Goal: Transaction & Acquisition: Purchase product/service

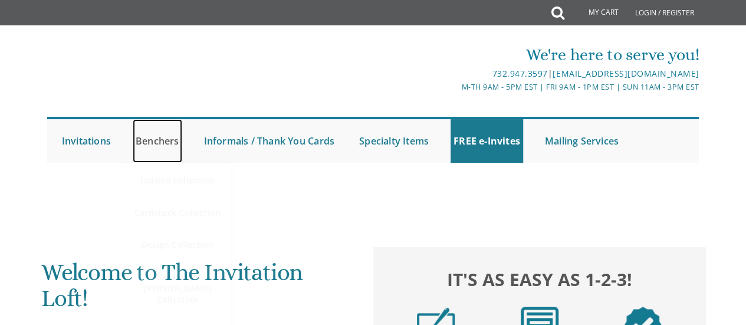
click at [162, 143] on link "Benchers" at bounding box center [158, 141] width 50 height 44
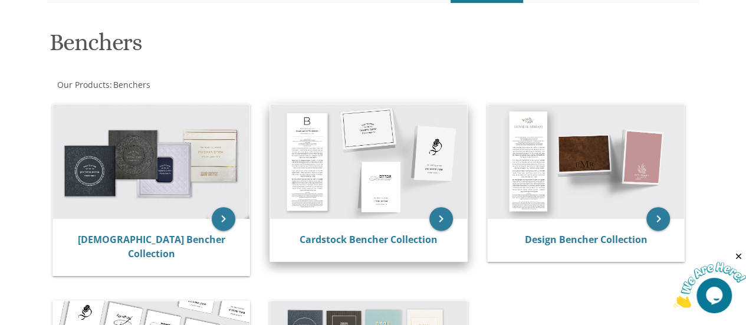
scroll to position [177, 0]
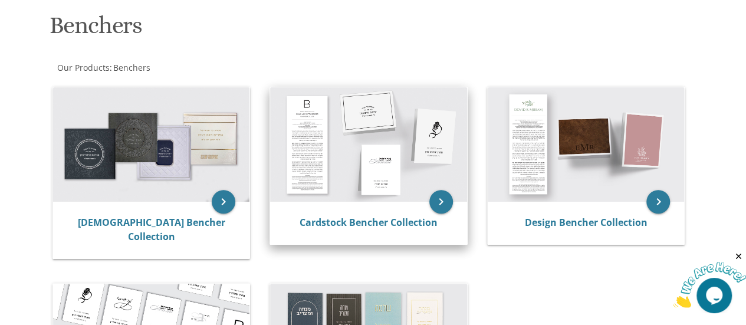
click at [387, 203] on div "Cardstock Bencher Collection" at bounding box center [368, 223] width 197 height 42
click at [445, 199] on icon "keyboard_arrow_right" at bounding box center [441, 202] width 24 height 24
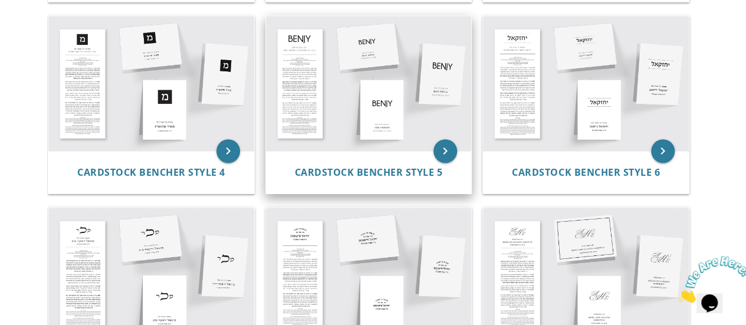
scroll to position [413, 0]
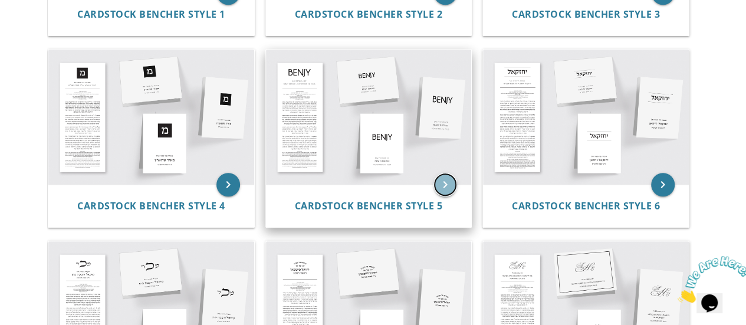
click at [445, 179] on icon "keyboard_arrow_right" at bounding box center [445, 185] width 24 height 24
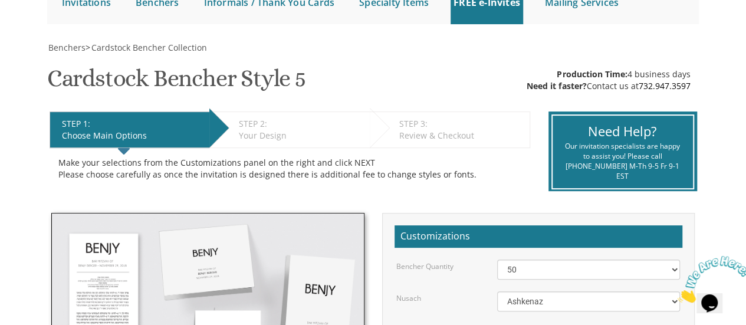
scroll to position [236, 0]
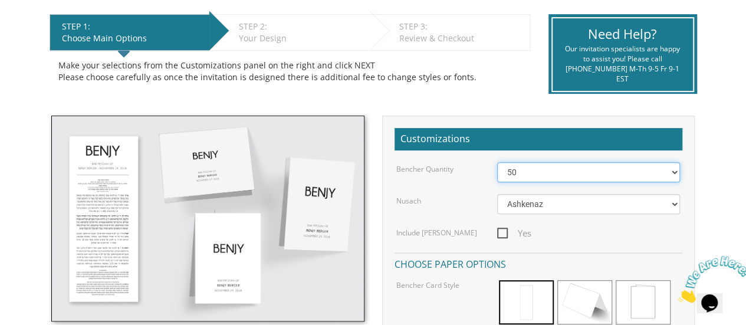
click at [518, 169] on select "50 60 70 80 90 100 125 150 175 200 225 250 275 300 325 350 375 400 425 450 475 …" at bounding box center [588, 172] width 183 height 20
select select "100"
click at [497, 162] on select "50 60 70 80 90 100 125 150 175 200 225 250 275 300 325 350 375 400 425 450 475 …" at bounding box center [588, 172] width 183 height 20
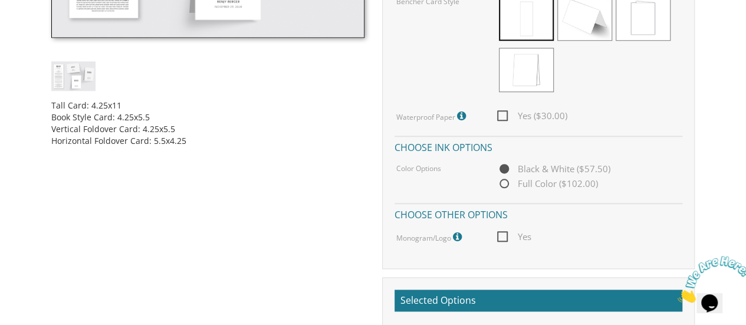
scroll to position [531, 0]
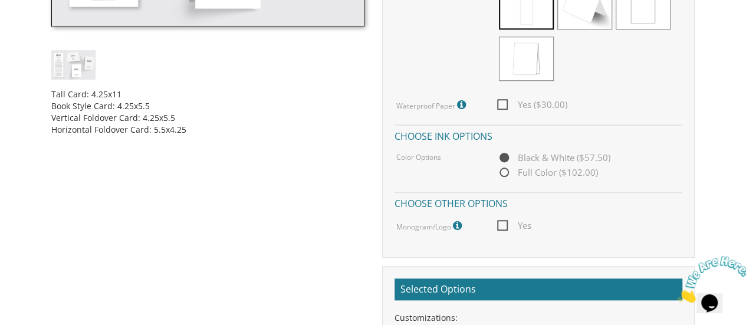
click at [504, 104] on span "Yes ($30.00)" at bounding box center [532, 104] width 70 height 15
click at [504, 104] on input "Yes ($30.00)" at bounding box center [501, 104] width 8 height 8
checkbox input "true"
click at [503, 173] on span "Full Color ($102.00)" at bounding box center [547, 172] width 101 height 15
click at [503, 173] on input "Full Color ($102.00)" at bounding box center [501, 173] width 8 height 8
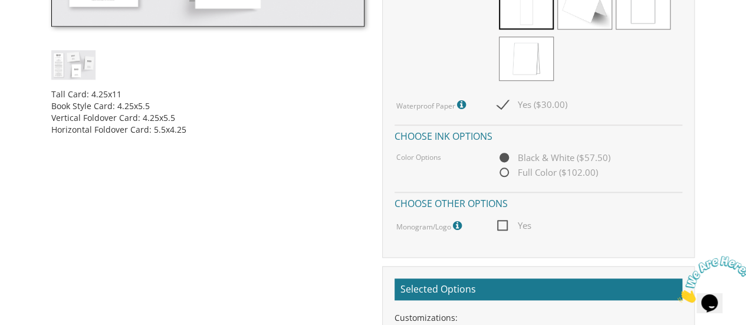
radio input "true"
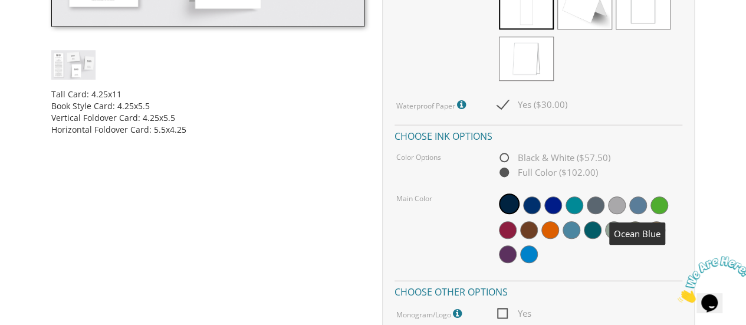
drag, startPoint x: 631, startPoint y: 202, endPoint x: 613, endPoint y: 183, distance: 26.3
click at [631, 202] on span at bounding box center [638, 205] width 18 height 18
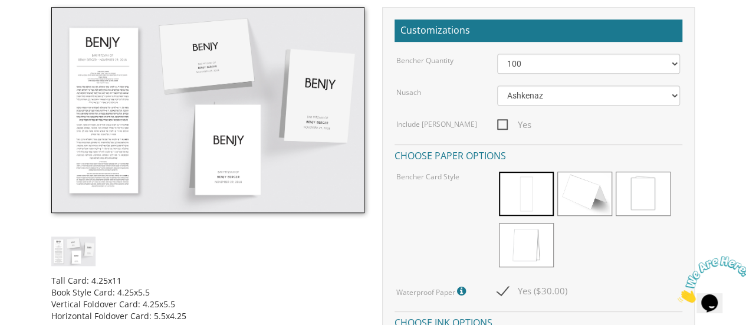
scroll to position [295, 0]
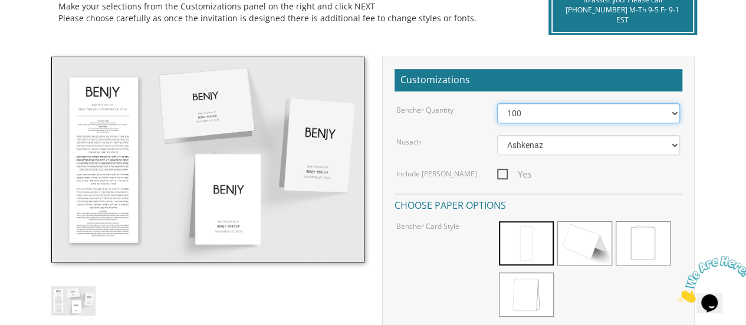
click at [573, 115] on select "50 60 70 80 90 100 125 150 175 200 225 250 275 300 325 350 375 400 425 450 475 …" at bounding box center [588, 113] width 183 height 20
select select "56"
click at [497, 103] on select "50 60 70 80 90 100 125 150 175 200 225 250 275 300 325 350 375 400 425 450 475 …" at bounding box center [588, 113] width 183 height 20
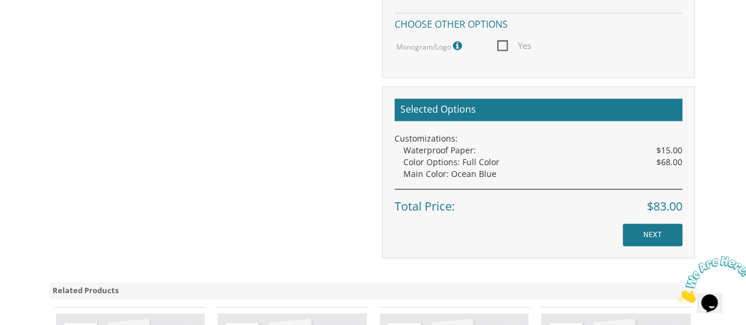
scroll to position [825, 0]
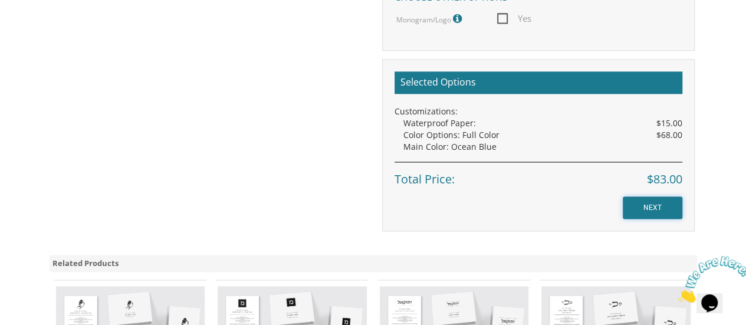
click at [648, 206] on input "NEXT" at bounding box center [653, 207] width 60 height 22
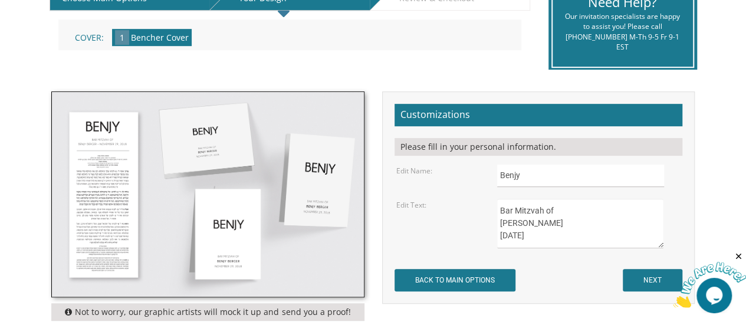
scroll to position [295, 0]
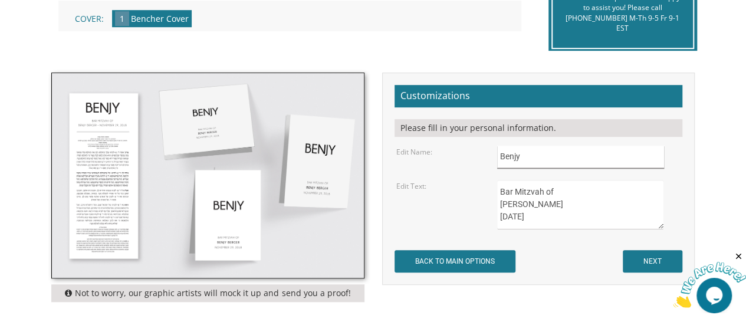
click at [547, 156] on input "Benjy" at bounding box center [580, 157] width 167 height 23
type input "B"
type input "Gavri"
click at [549, 200] on textarea "Bar Mitzvah of Benjy Berger November 29, 2018" at bounding box center [580, 205] width 167 height 50
click at [549, 214] on textarea "Bar Mitzvah of Benjy Berger November 29, 2018" at bounding box center [580, 205] width 167 height 50
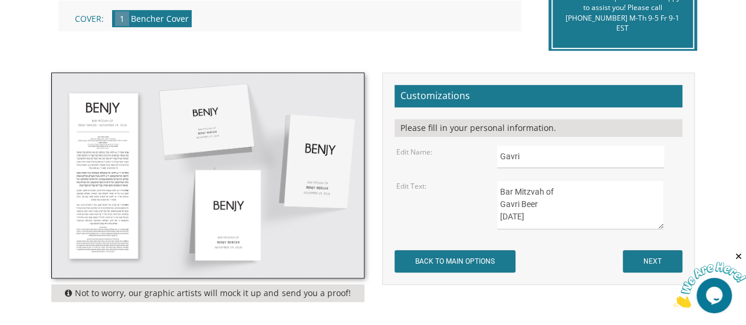
click at [577, 210] on textarea "Bar Mitzvah of Benjy Berger November 29, 2018" at bounding box center [580, 205] width 167 height 50
type textarea "Bar Mitzvah of Gavri Beer November 21-22, 2025"
click at [661, 252] on input "NEXT" at bounding box center [653, 261] width 60 height 22
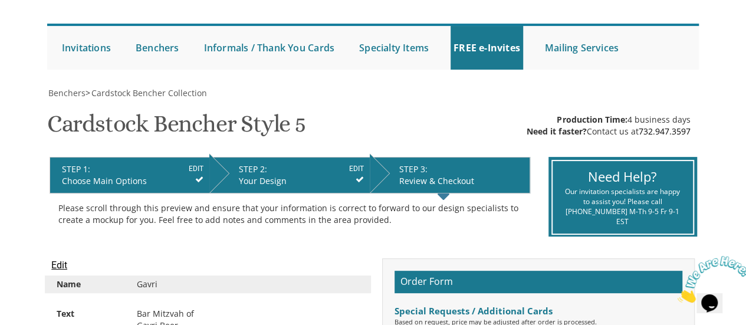
scroll to position [236, 0]
